Goal: Information Seeking & Learning: Learn about a topic

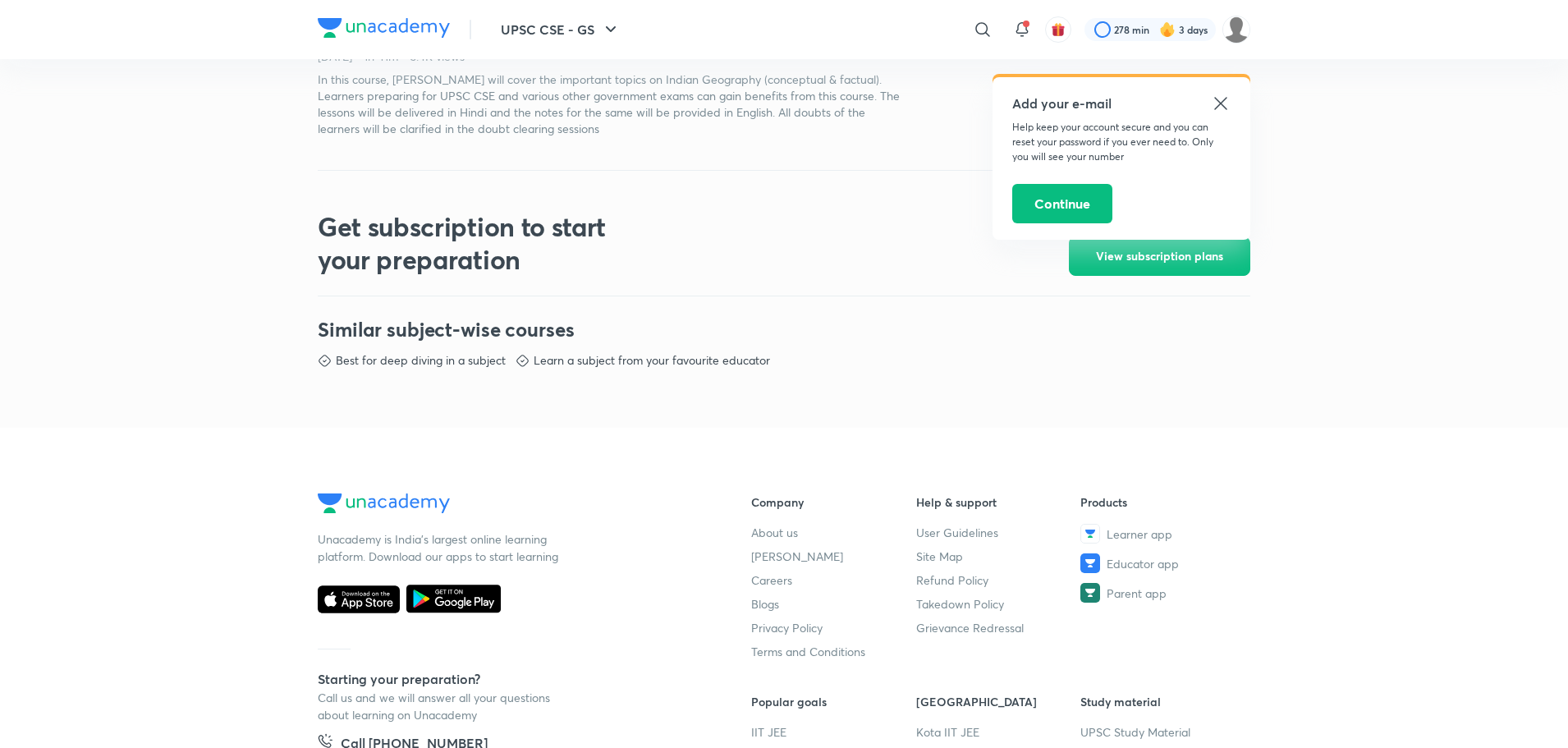
scroll to position [828, 0]
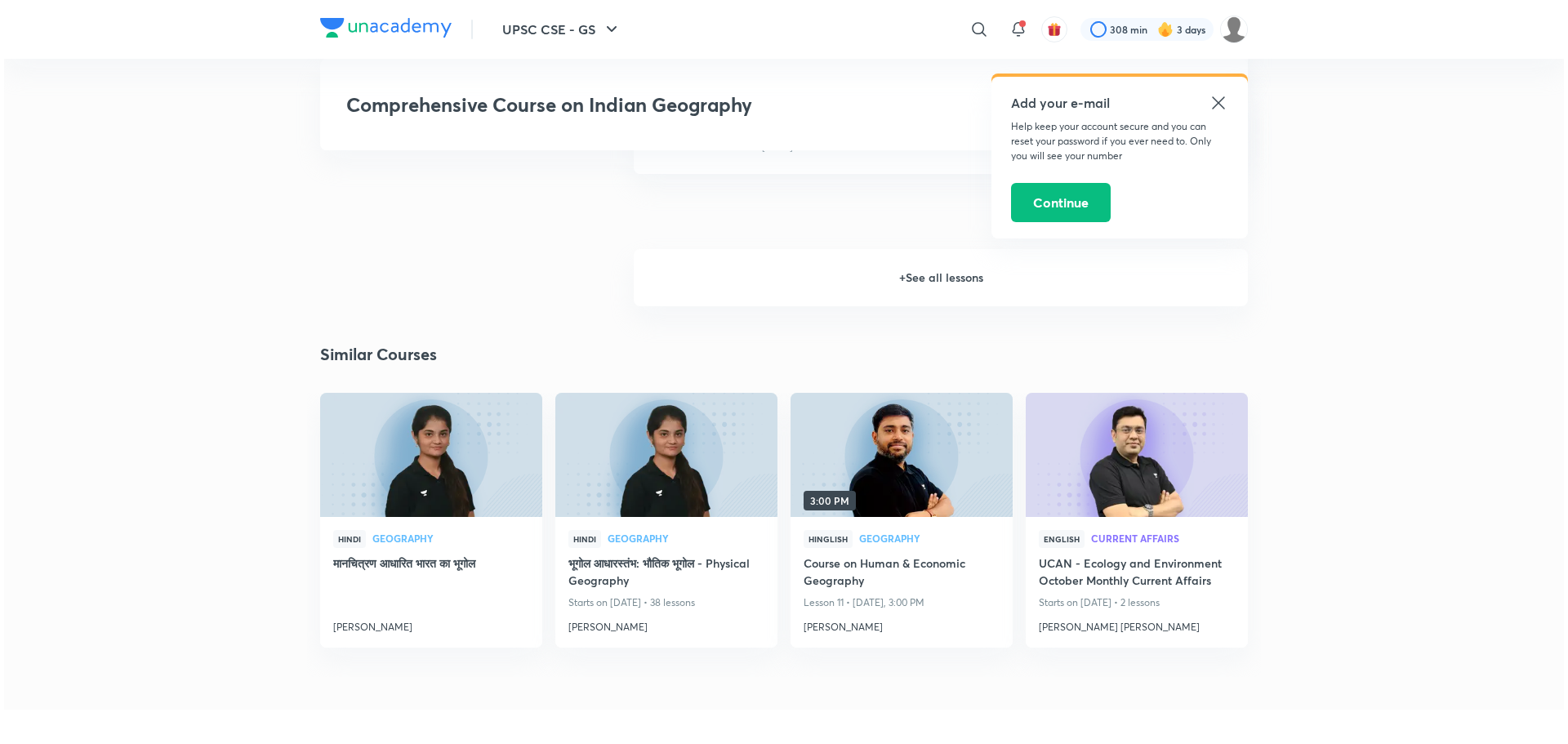
scroll to position [2688, 0]
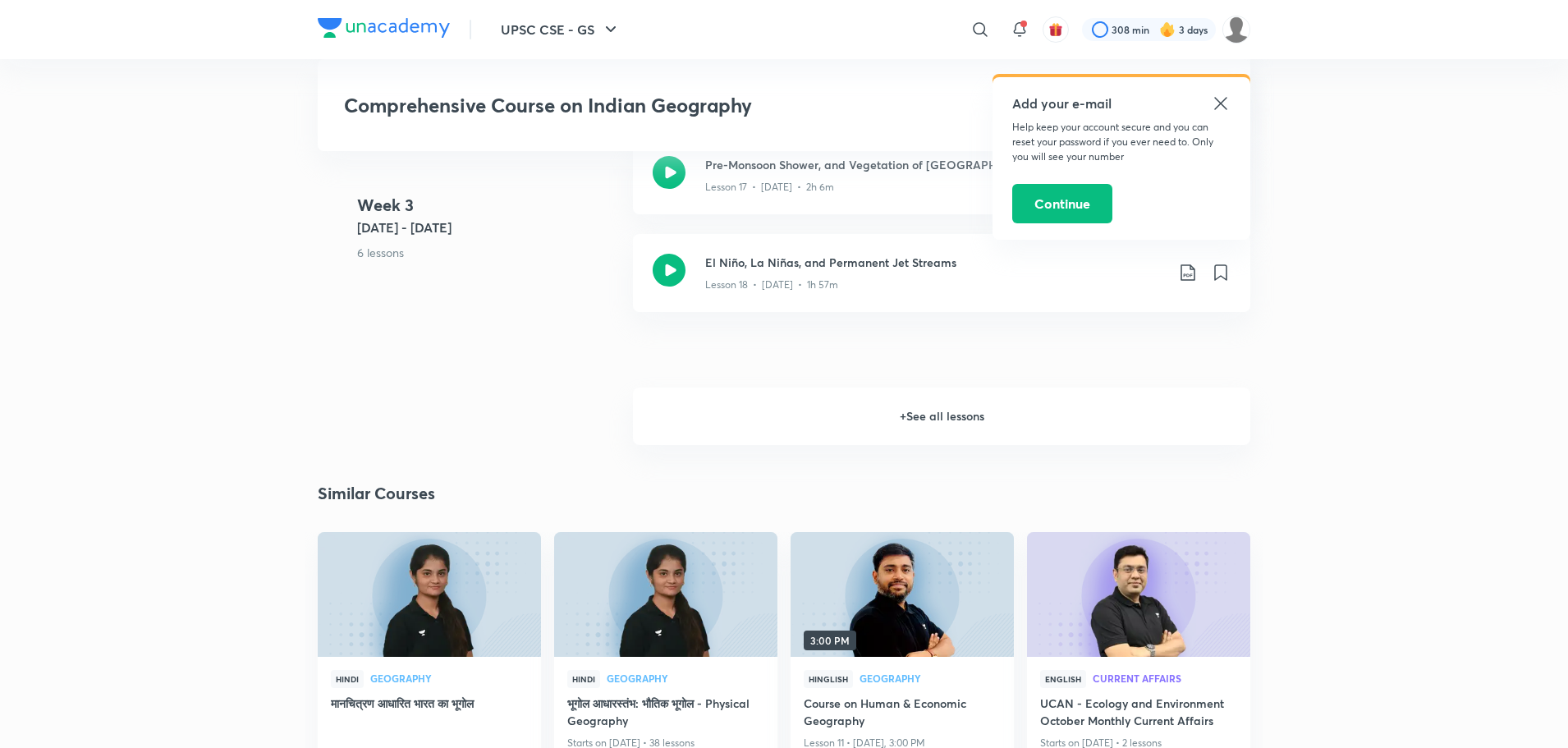
click at [898, 413] on h6 "+ See all lessons" at bounding box center [941, 416] width 617 height 57
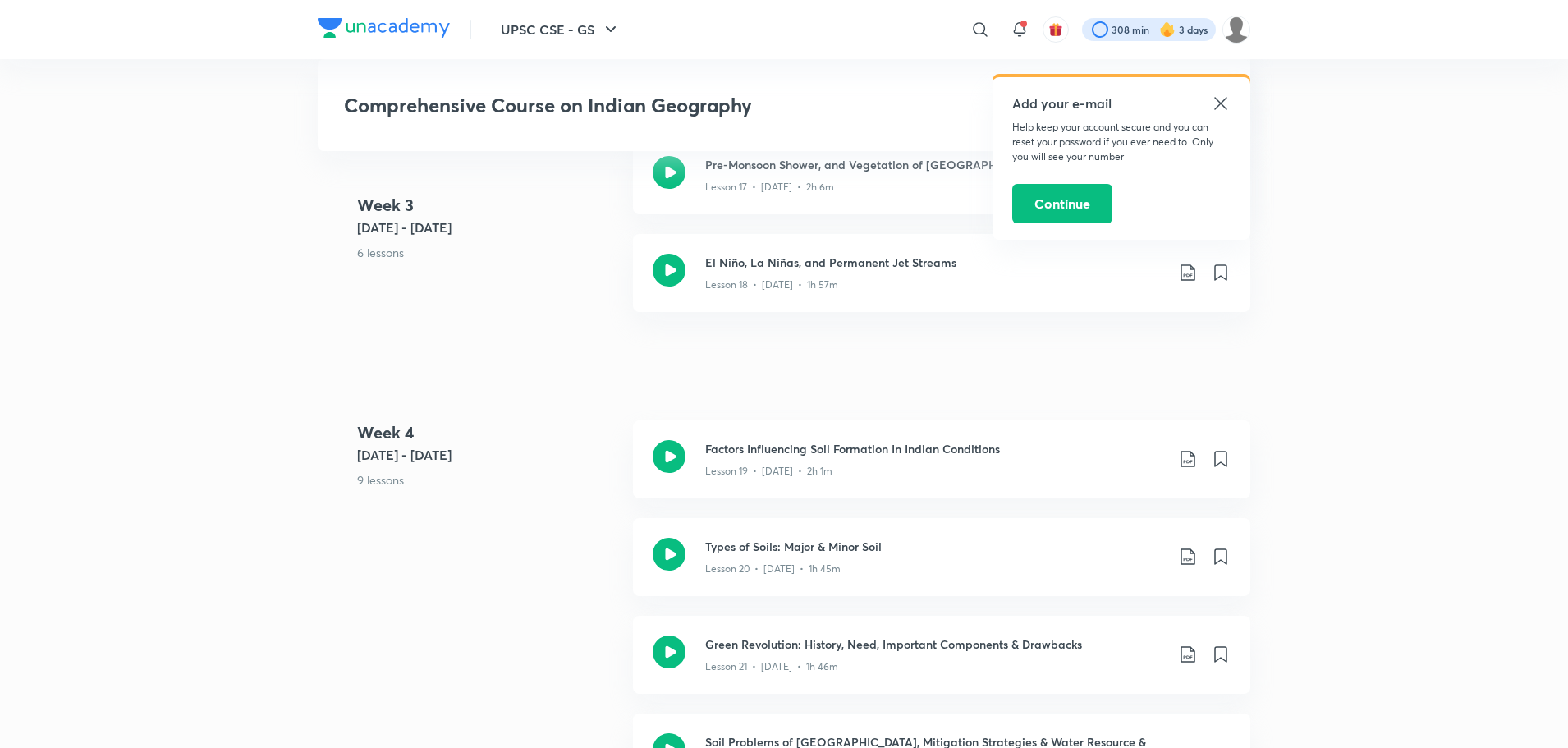
click at [1106, 36] on div at bounding box center [1148, 30] width 134 height 23
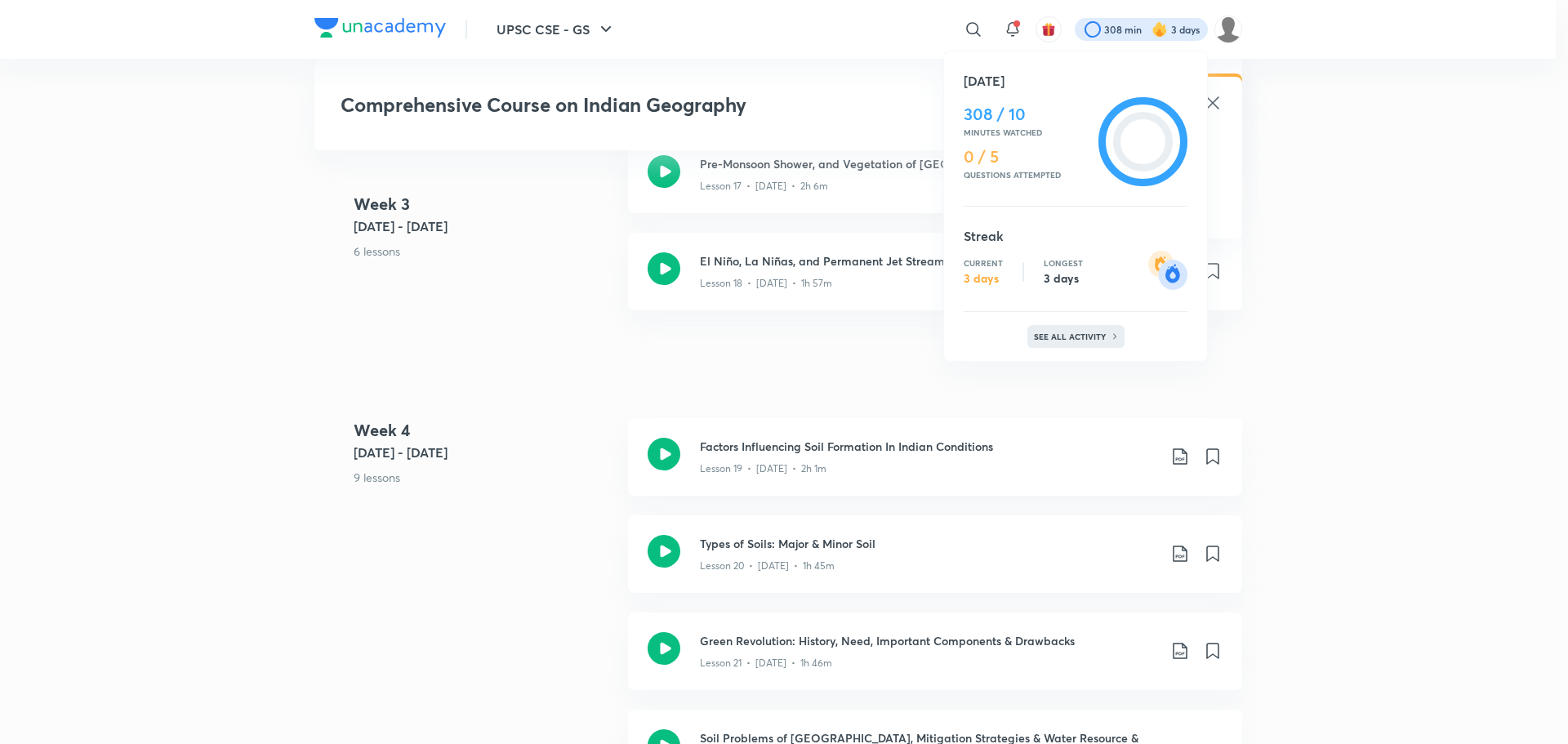
click at [1065, 333] on p "See all activity" at bounding box center [1072, 336] width 76 height 10
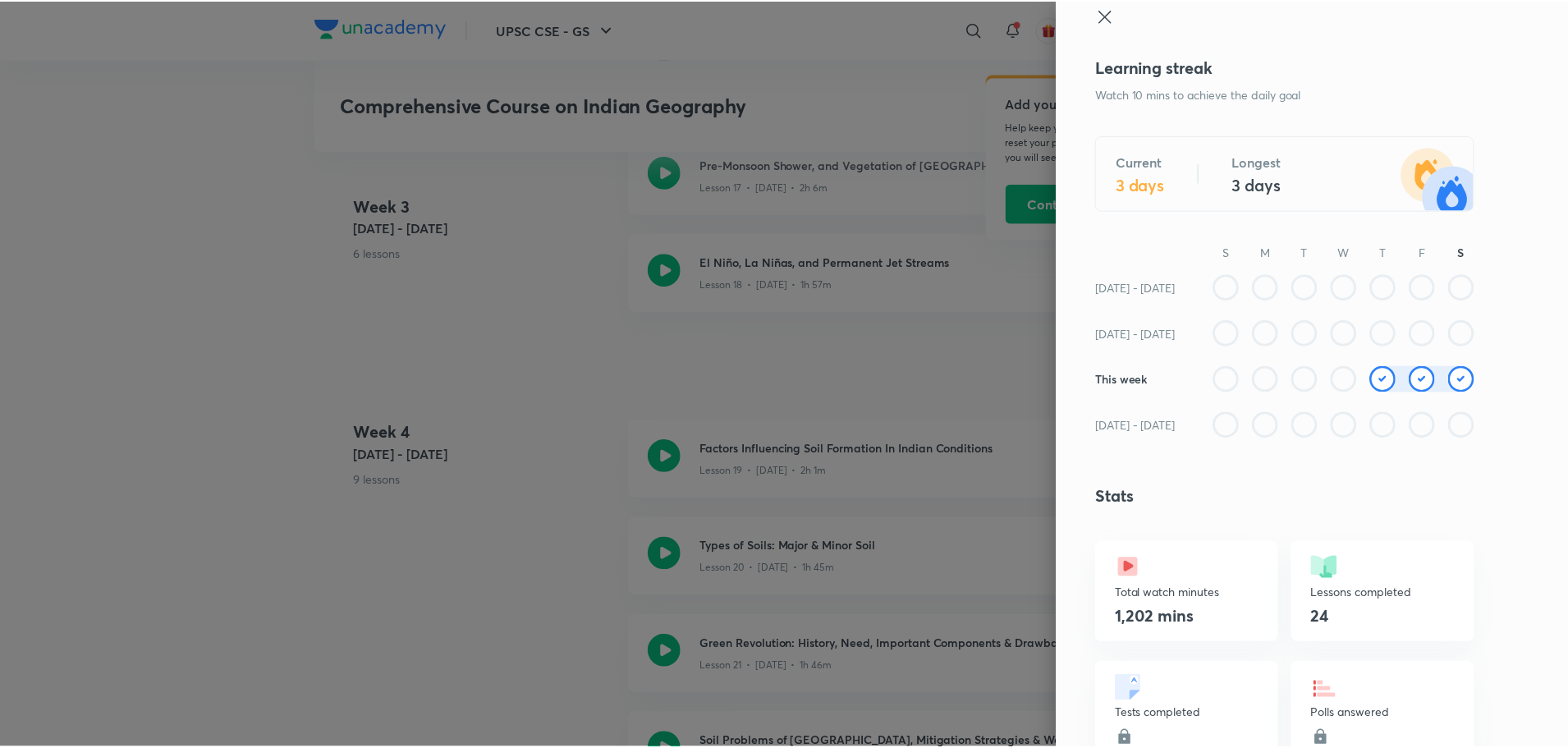
scroll to position [0, 0]
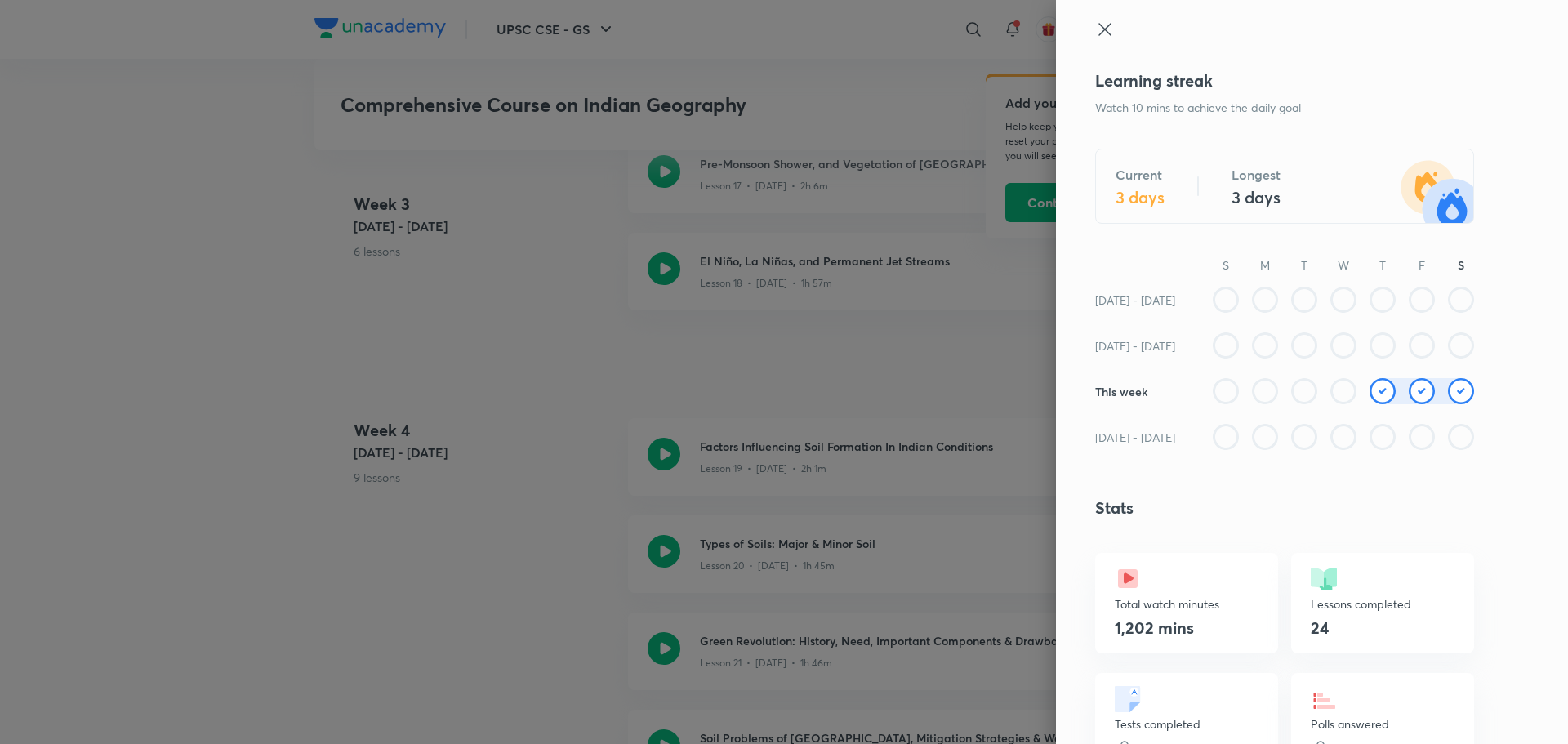
click at [1098, 31] on icon at bounding box center [1104, 29] width 12 height 12
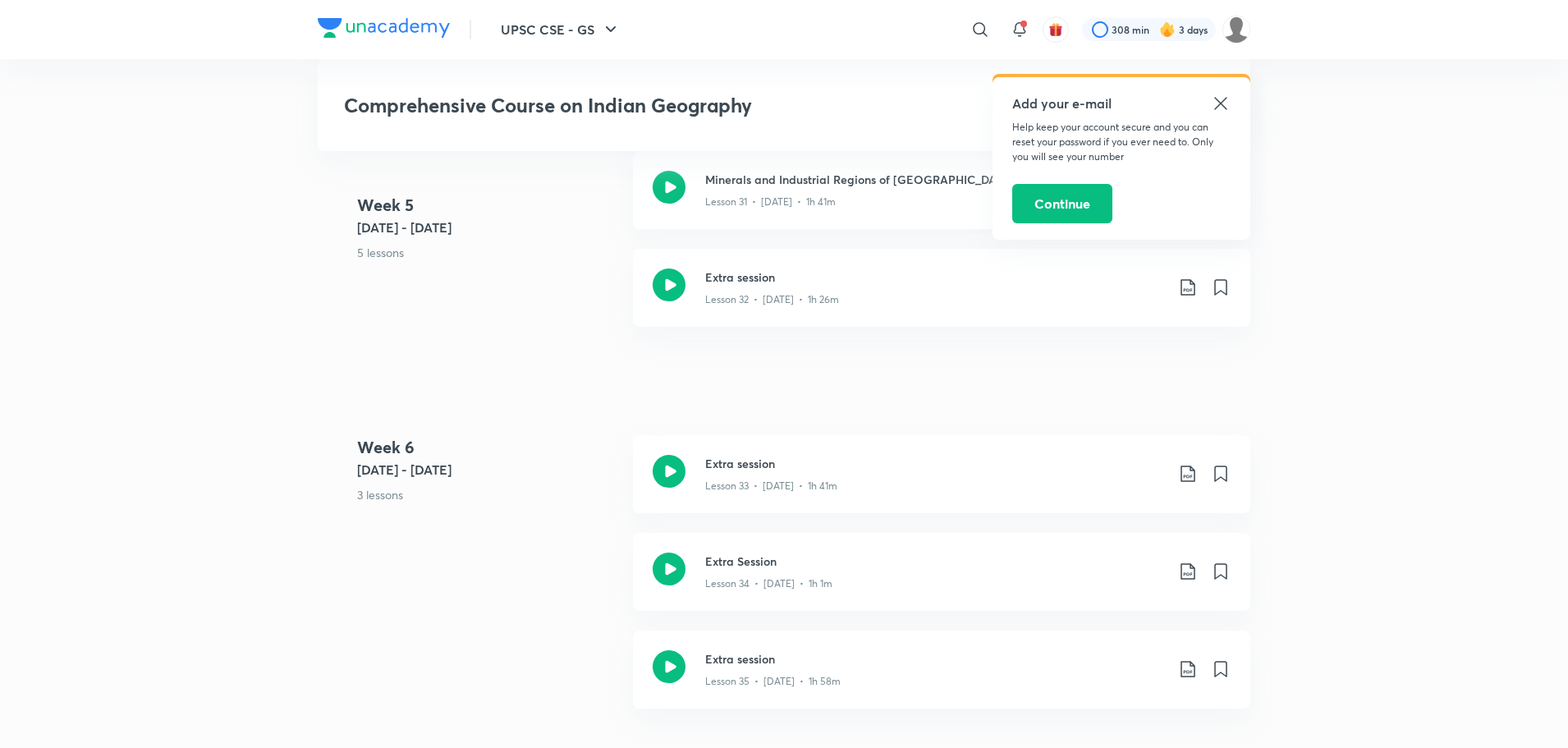
scroll to position [4301, 0]
